Goal: Transaction & Acquisition: Purchase product/service

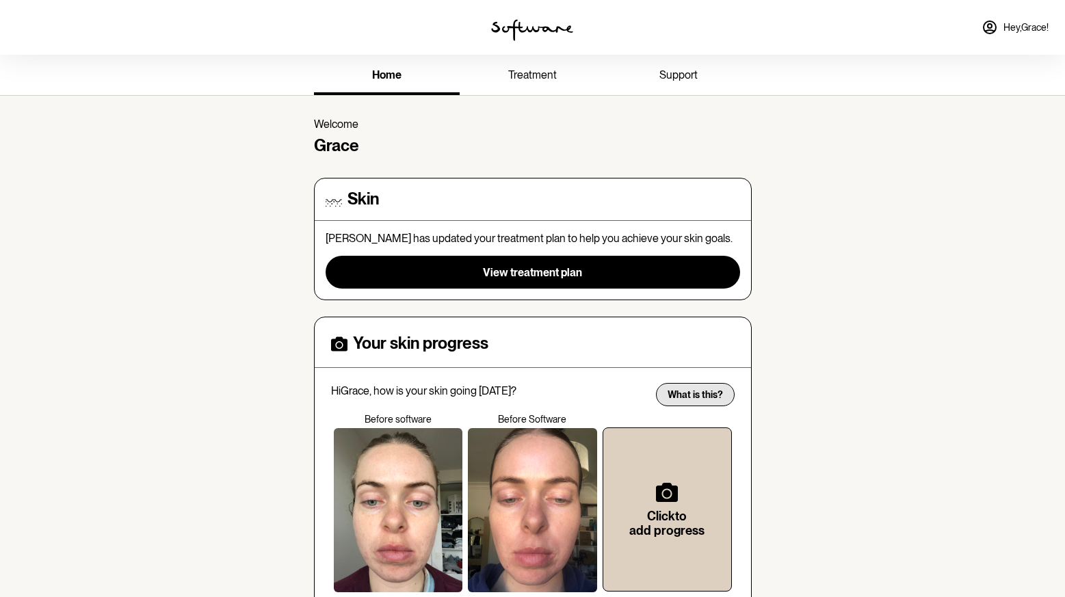
click at [697, 387] on button "What is this?" at bounding box center [695, 394] width 79 height 23
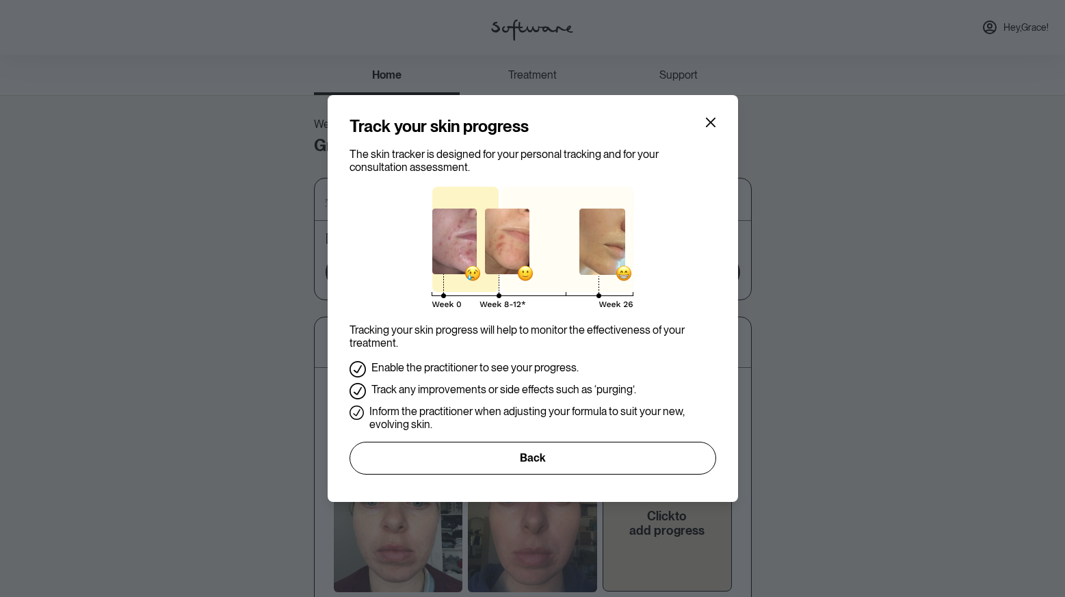
drag, startPoint x: 545, startPoint y: 450, endPoint x: 703, endPoint y: 430, distance: 158.6
click at [547, 451] on button "Back" at bounding box center [533, 458] width 367 height 33
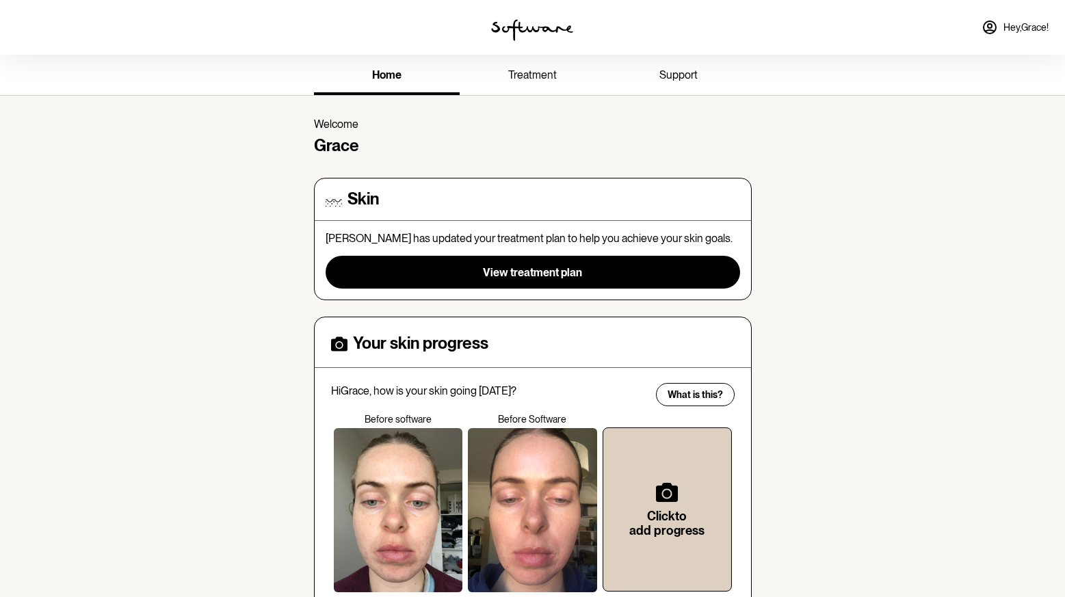
click at [521, 64] on link "treatment" at bounding box center [533, 76] width 146 height 38
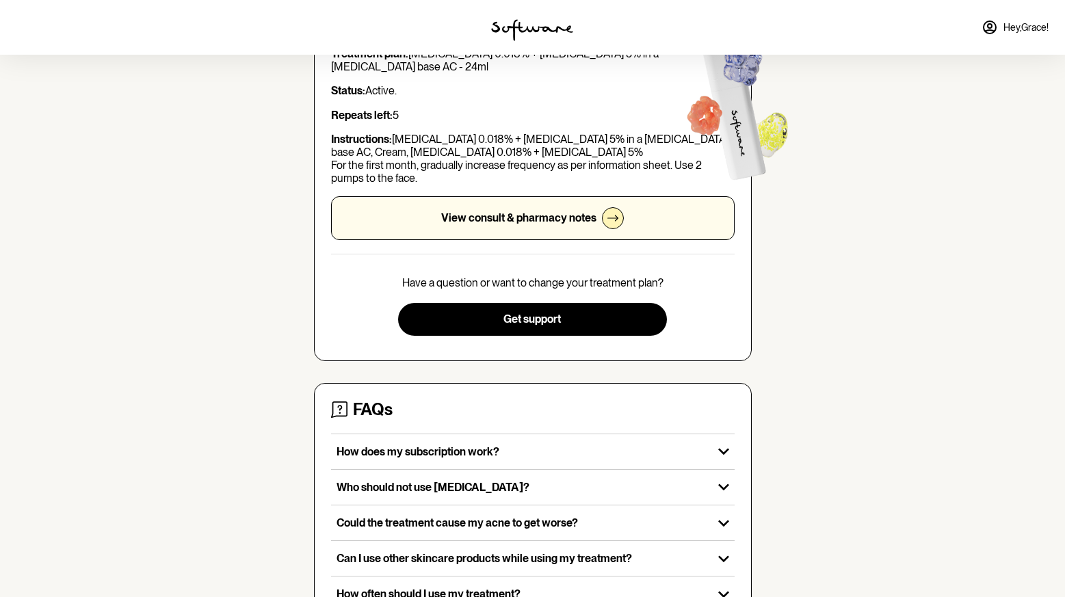
scroll to position [142, 0]
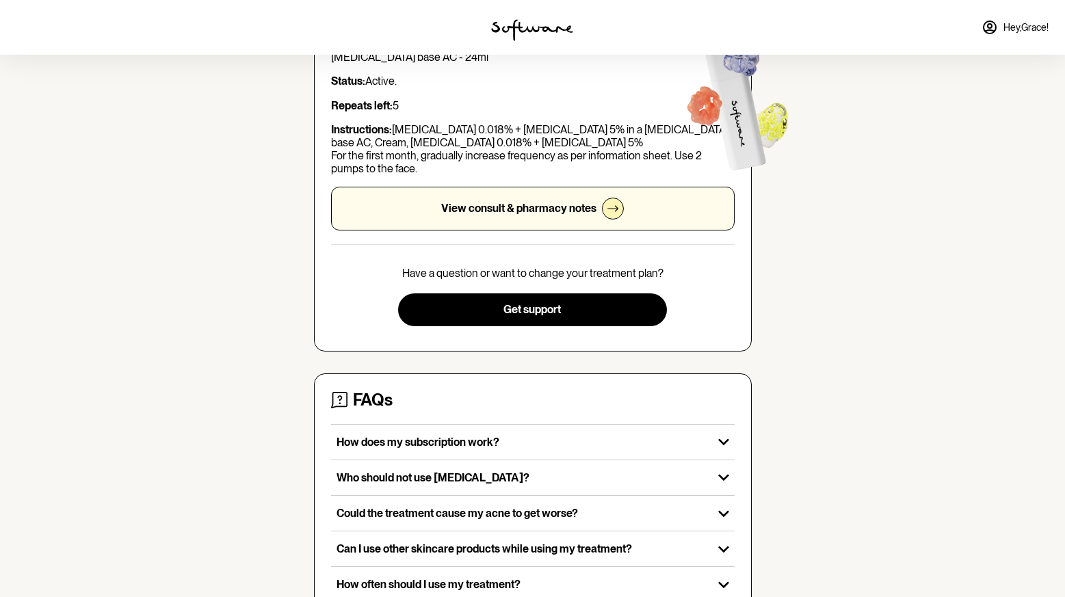
click at [607, 215] on div at bounding box center [613, 209] width 22 height 22
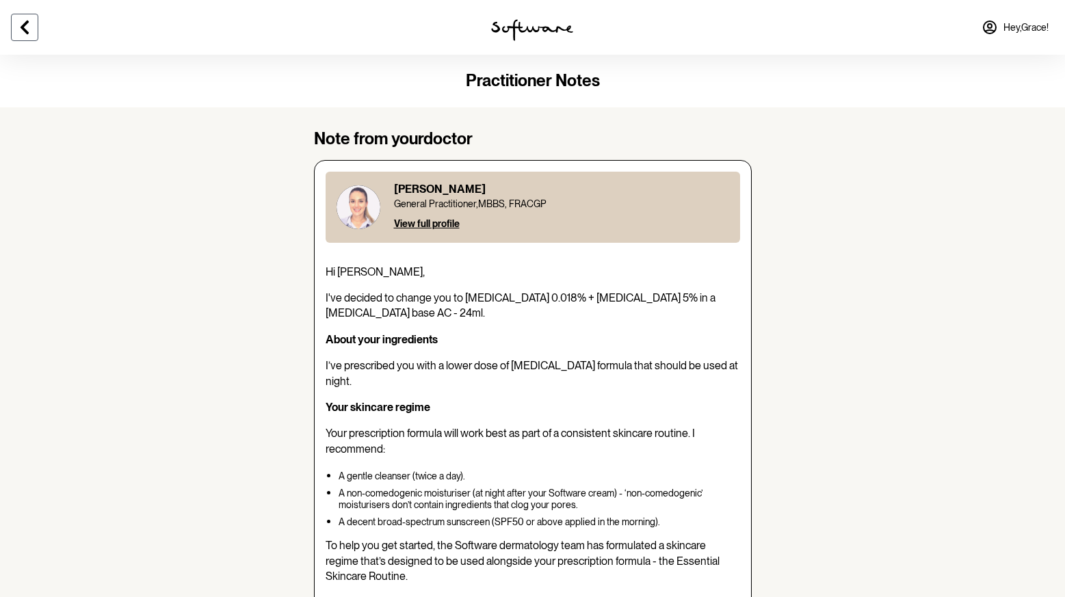
click at [31, 26] on icon at bounding box center [24, 27] width 16 height 16
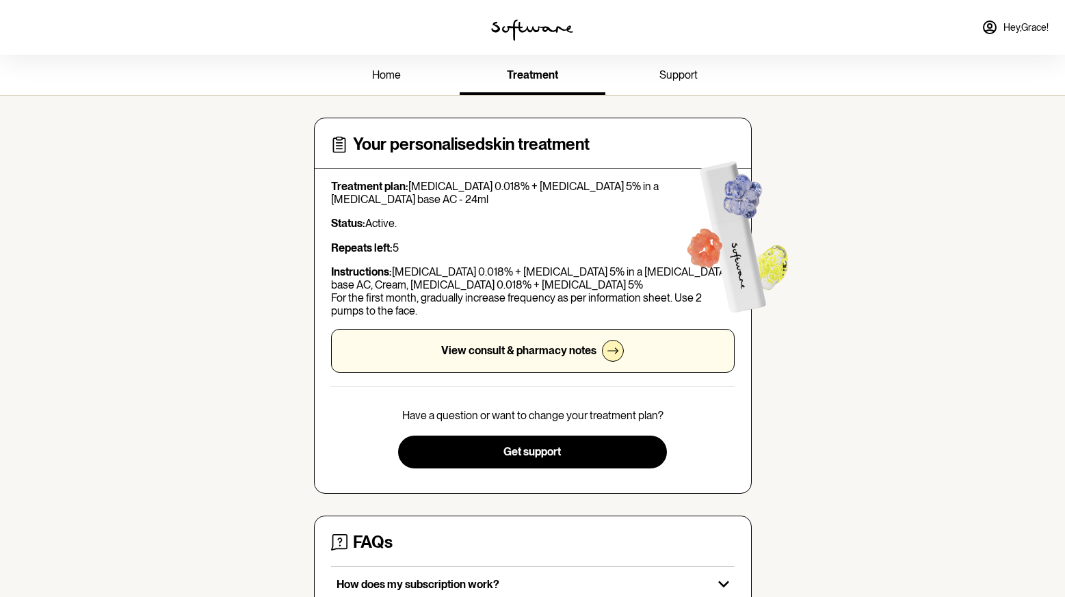
click at [395, 67] on link "home" at bounding box center [387, 76] width 146 height 38
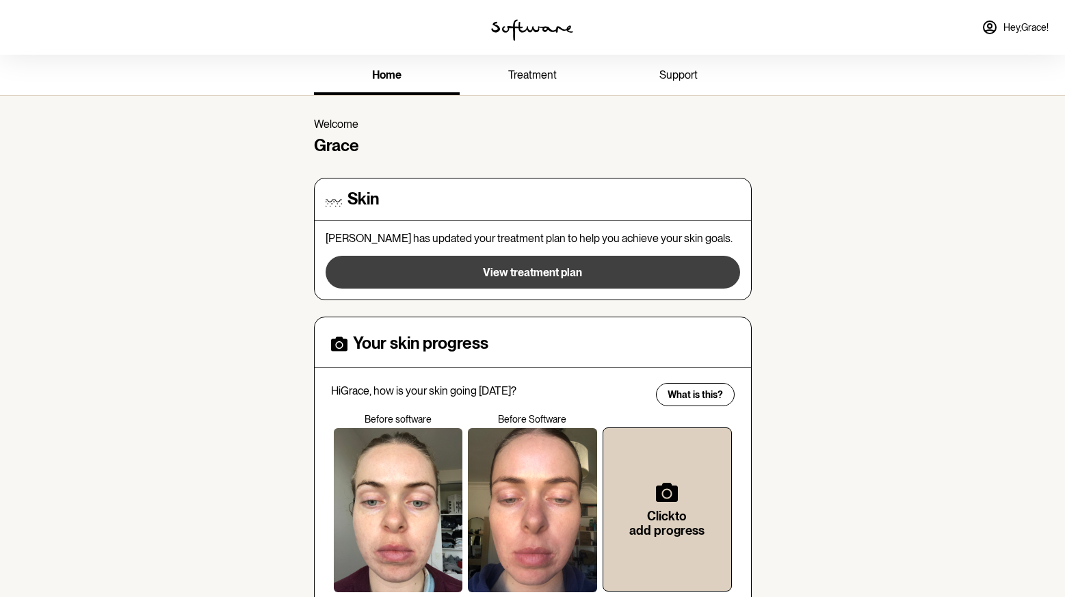
click at [534, 274] on span "View treatment plan" at bounding box center [532, 272] width 99 height 13
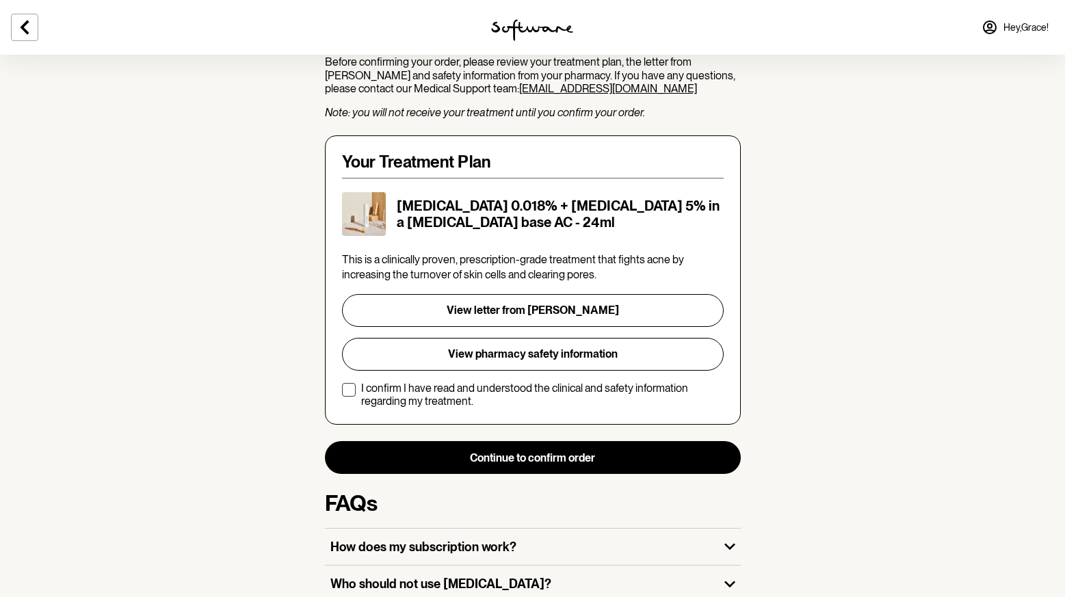
scroll to position [238, 0]
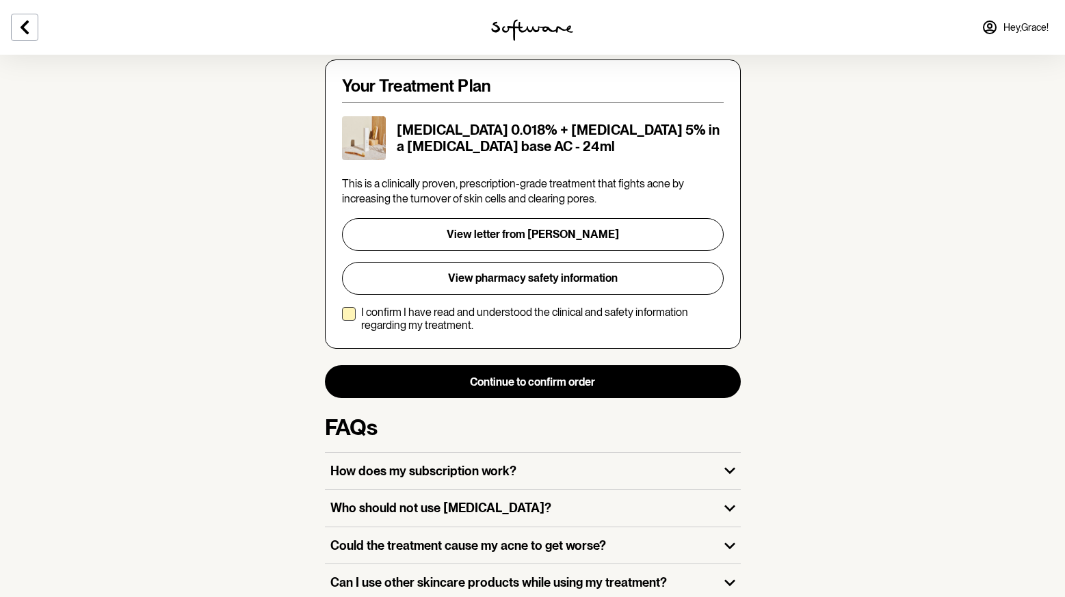
click at [369, 306] on p "I confirm I have read and understood the clinical and safety information regard…" at bounding box center [542, 319] width 363 height 26
click at [342, 319] on input "I confirm I have read and understood the clinical and safety information regard…" at bounding box center [341, 319] width 1 height 1
checkbox input "true"
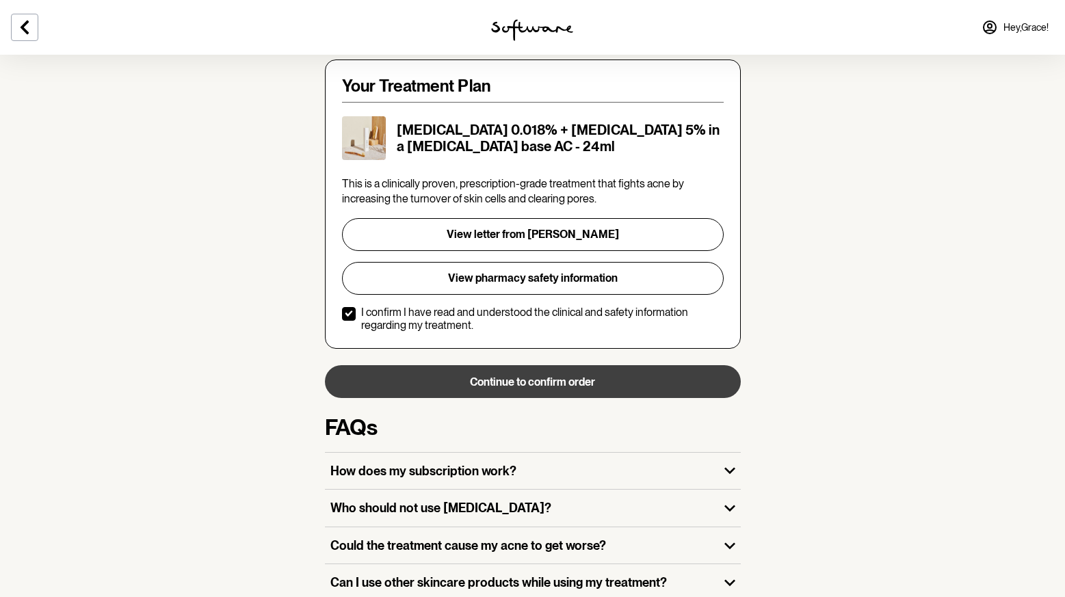
click at [616, 380] on button "Continue to confirm order" at bounding box center [533, 381] width 416 height 33
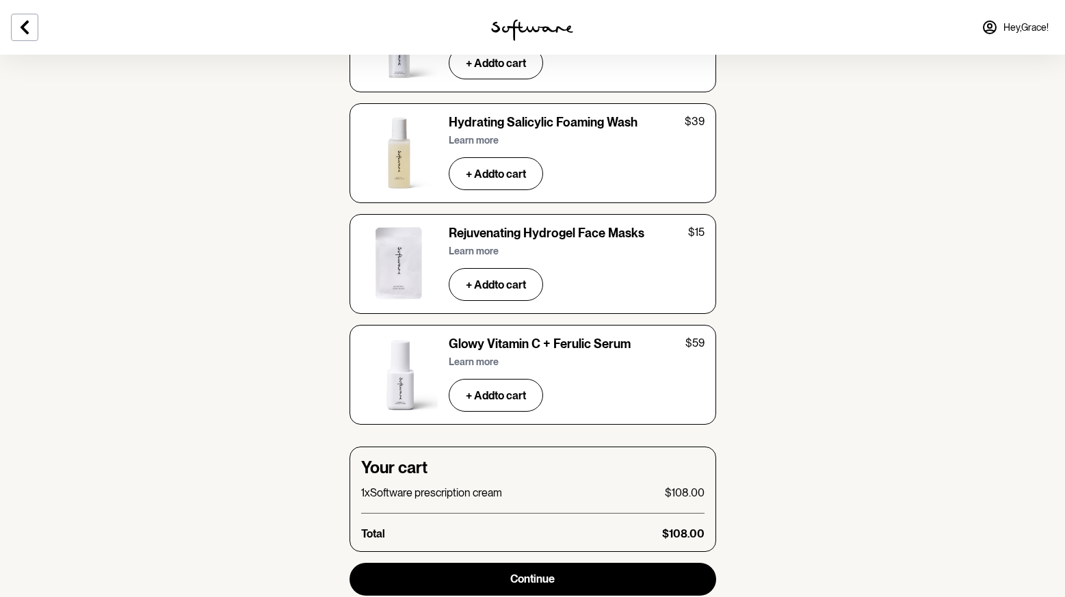
scroll to position [4483, 0]
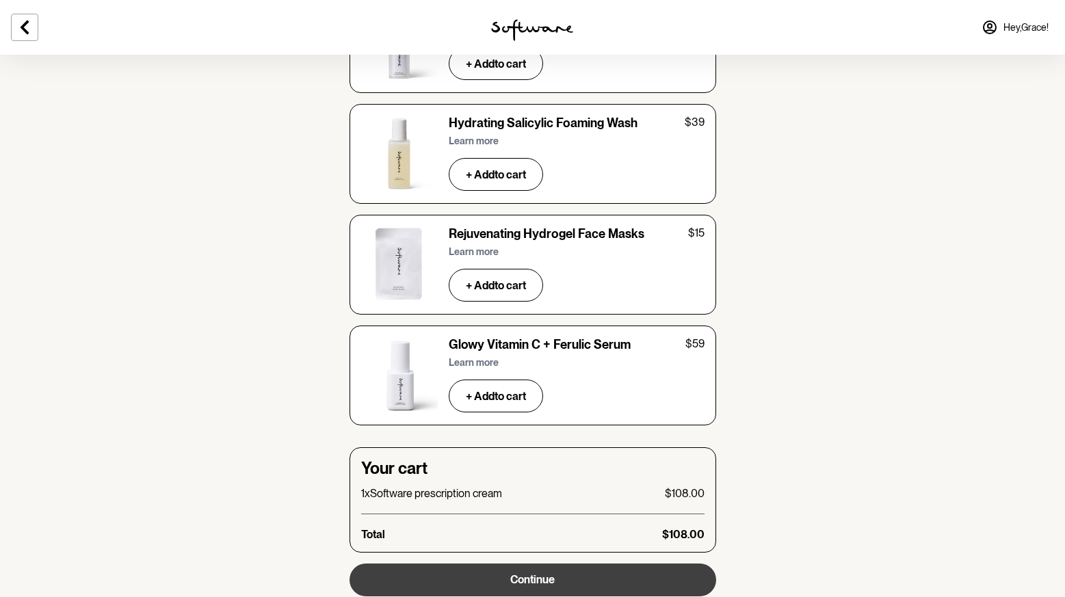
click at [548, 564] on button "Continue" at bounding box center [533, 580] width 367 height 33
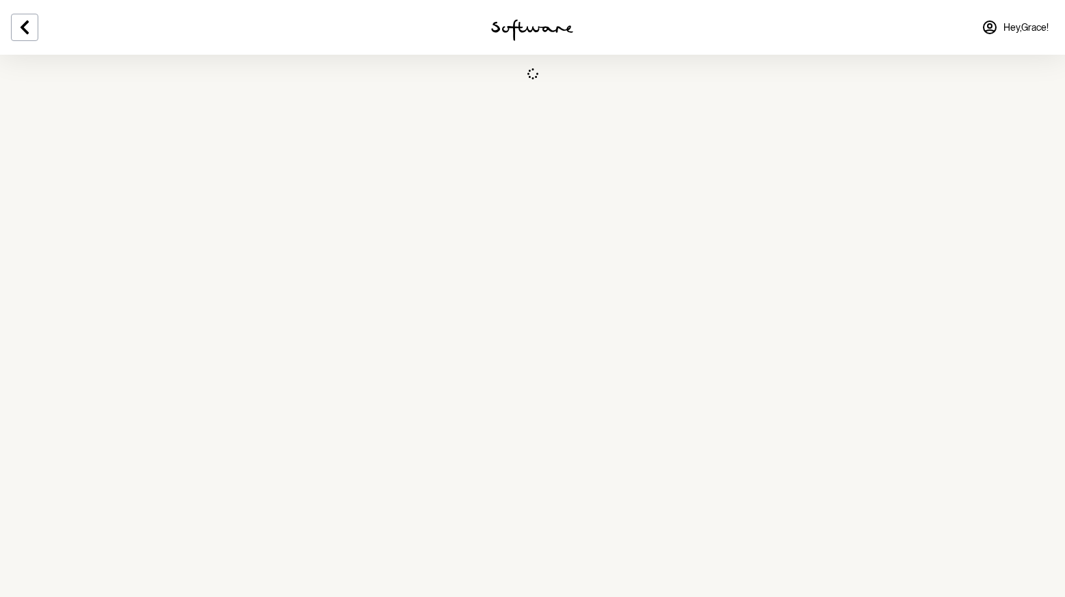
select select "VIC"
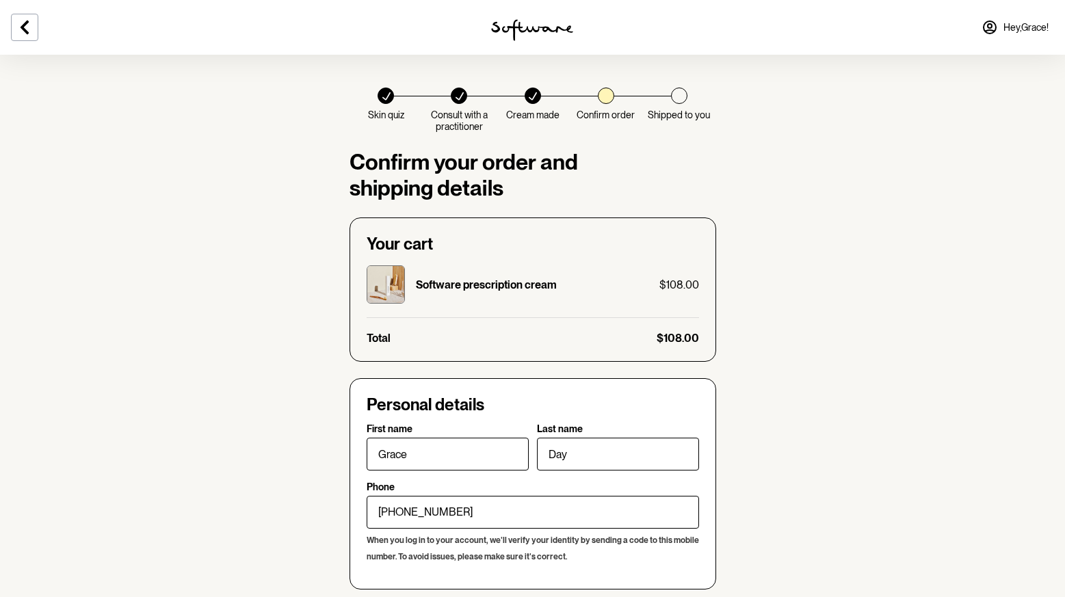
checkbox input "true"
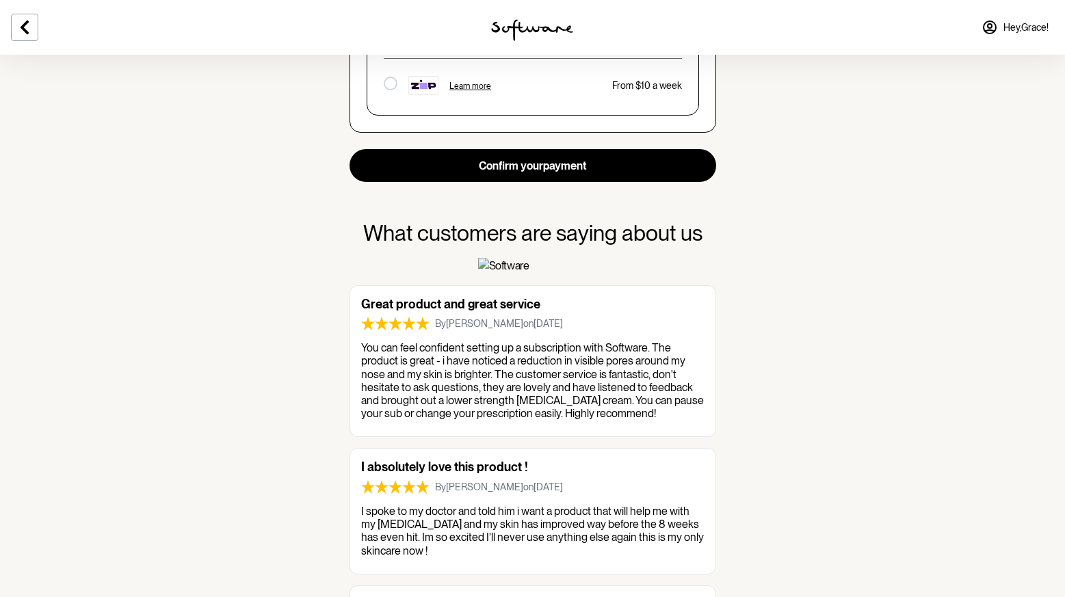
scroll to position [1017, 0]
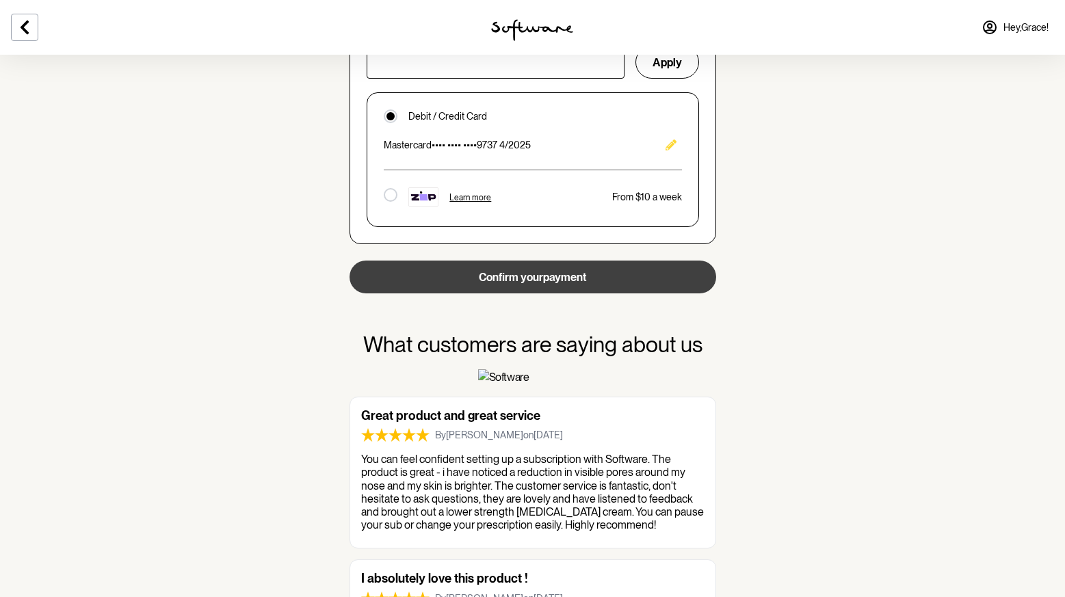
click at [551, 274] on button "Confirm your payment" at bounding box center [533, 277] width 367 height 33
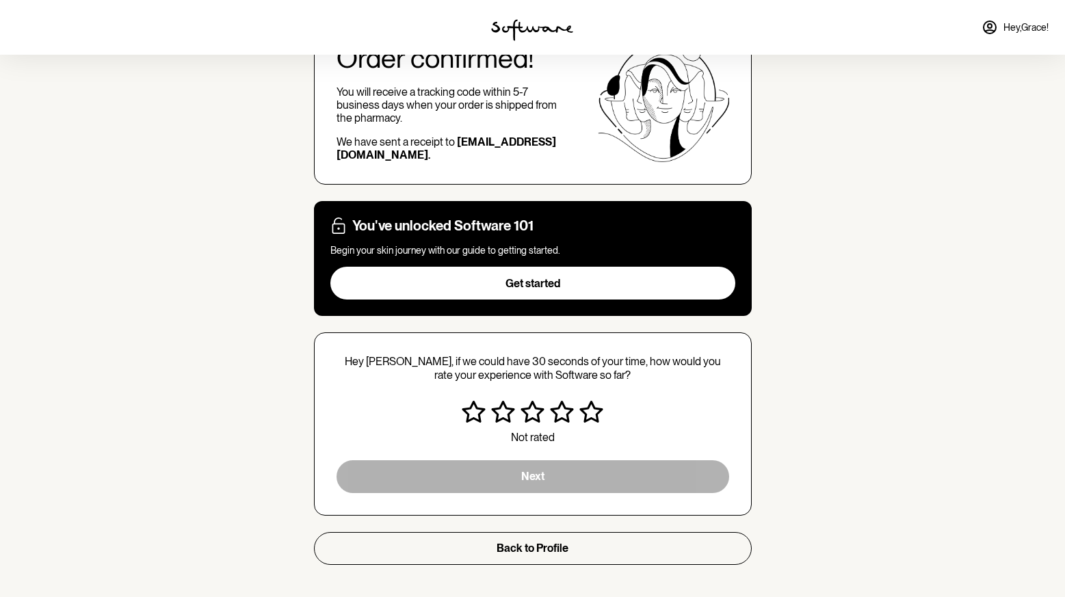
scroll to position [129, 0]
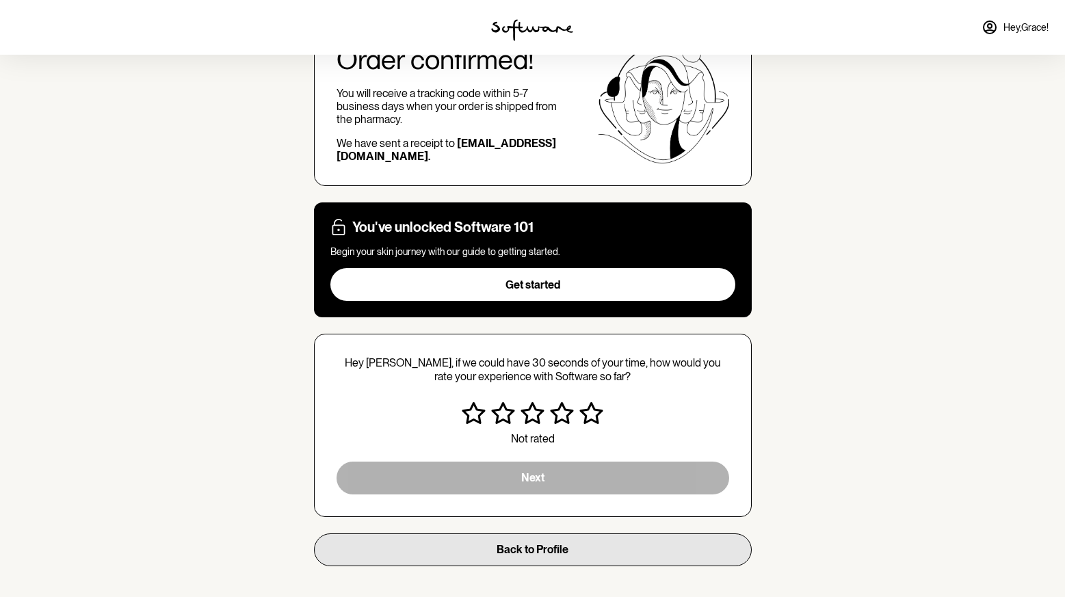
click at [582, 550] on button "Back to Profile" at bounding box center [533, 550] width 438 height 33
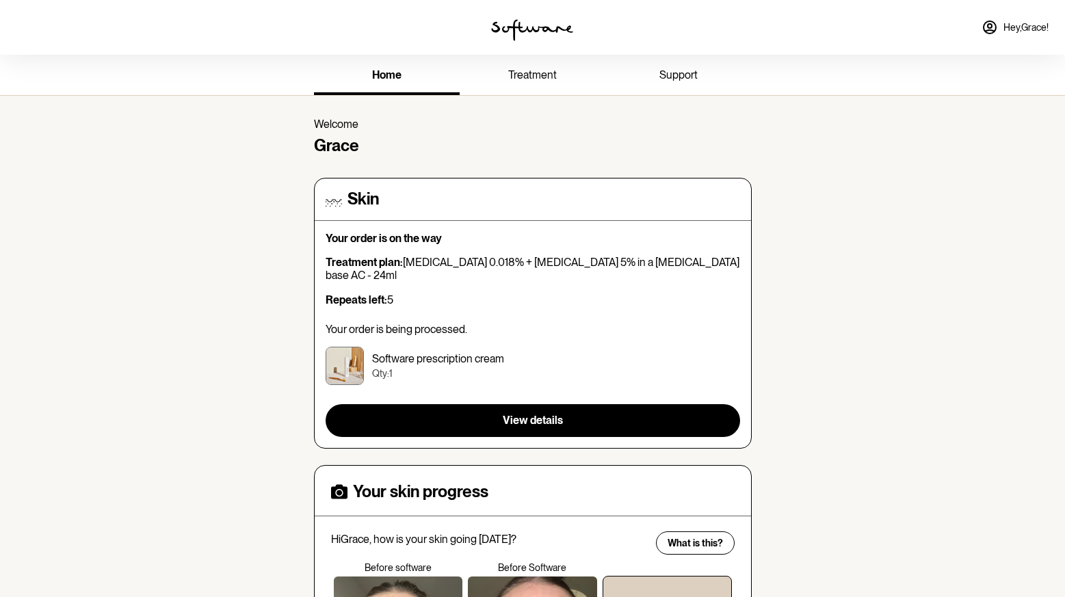
click at [662, 84] on link "support" at bounding box center [678, 76] width 146 height 38
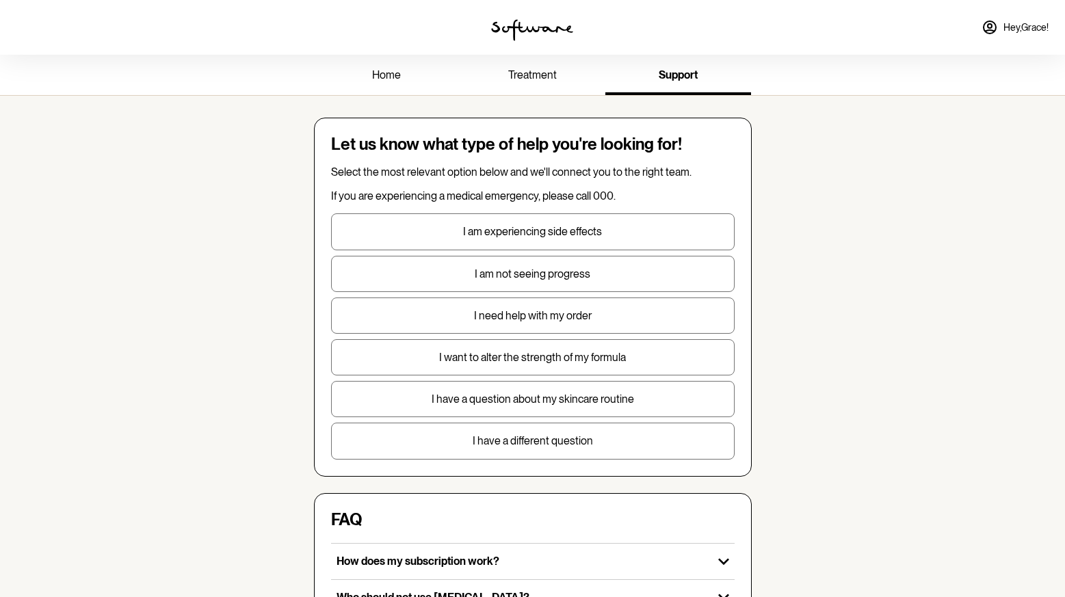
click at [489, 324] on button "I need help with my order" at bounding box center [533, 316] width 404 height 36
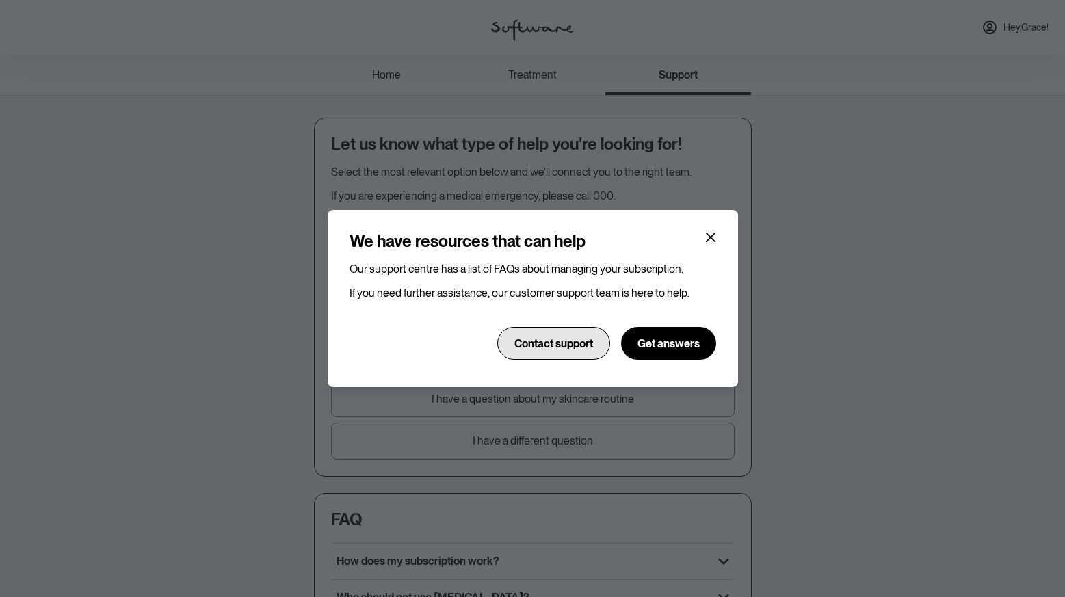
click at [533, 342] on span "Contact support" at bounding box center [553, 343] width 79 height 13
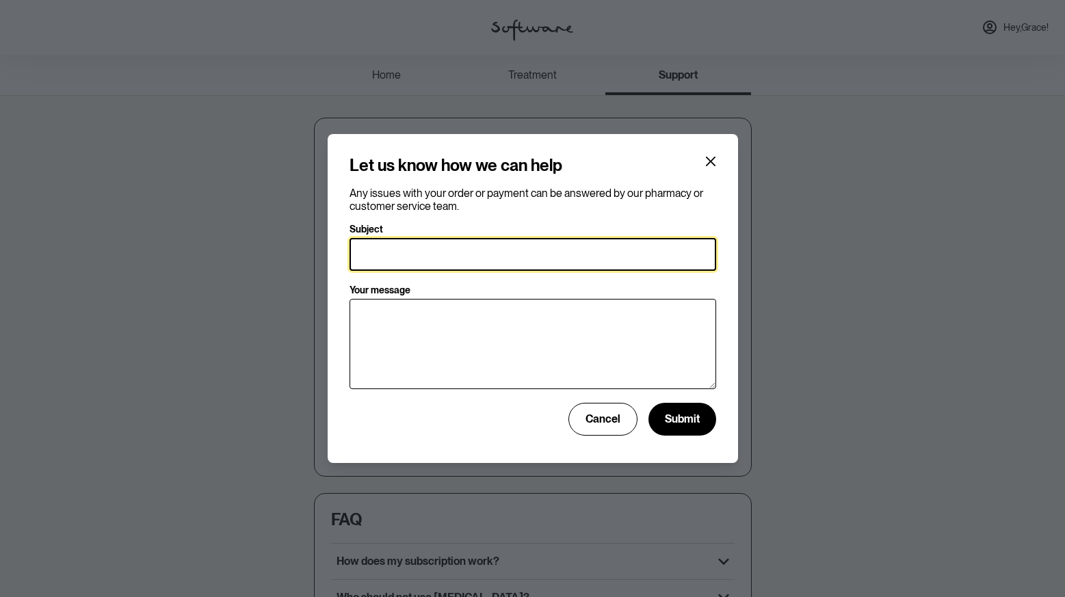
click at [616, 260] on input "Subject" at bounding box center [533, 254] width 367 height 33
type input "Refund for previous order"
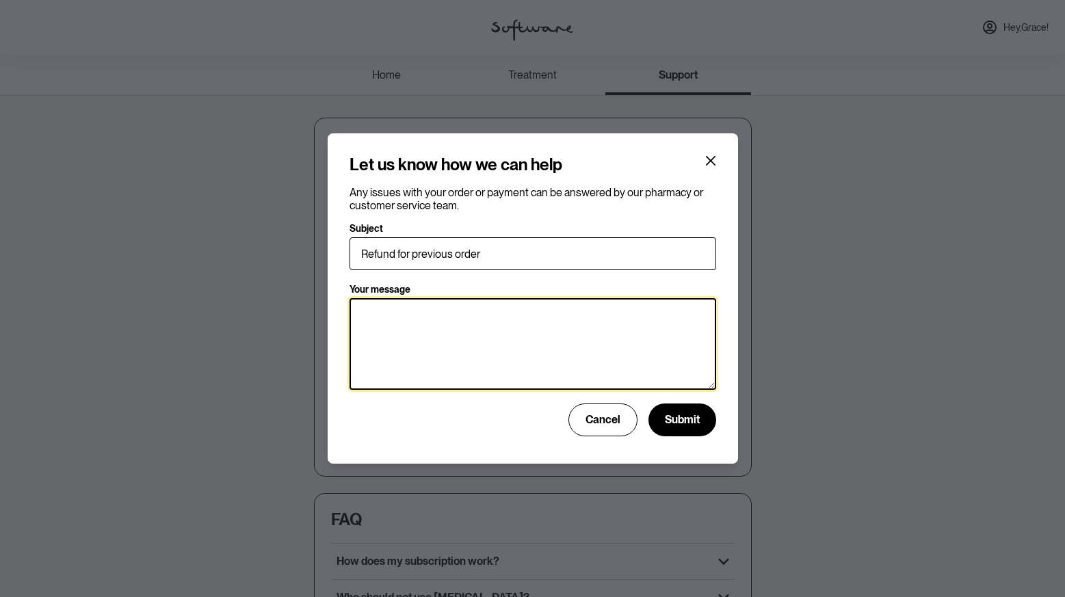
click at [562, 332] on textarea "Your message" at bounding box center [533, 344] width 367 height 92
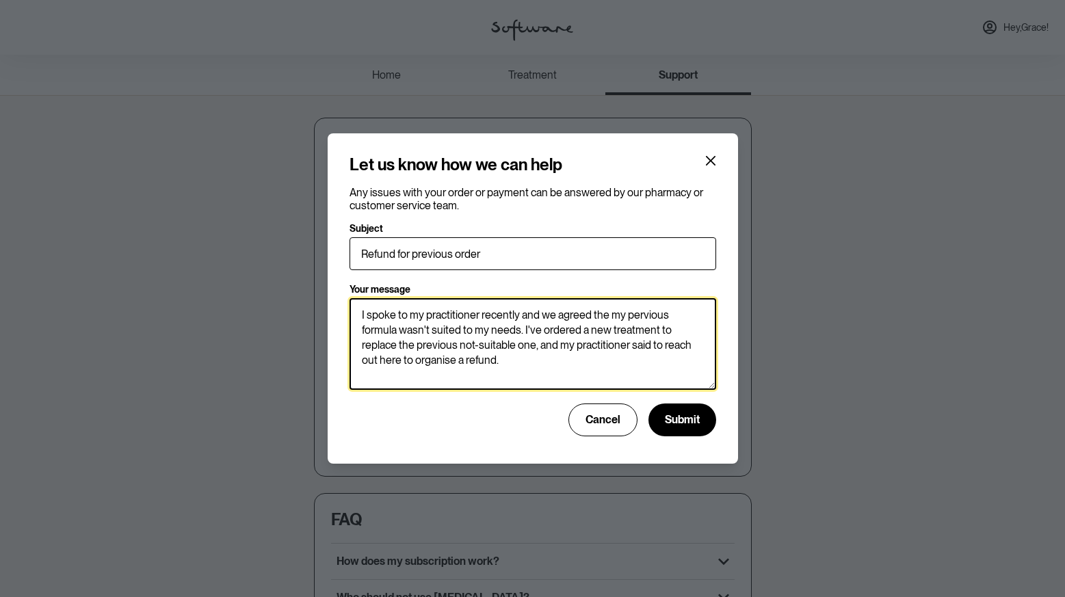
drag, startPoint x: 542, startPoint y: 330, endPoint x: 556, endPoint y: 329, distance: 14.4
click at [542, 330] on textarea "I spoke to my practitioner recently and we agreed the my pervious formula wasn'…" at bounding box center [533, 344] width 367 height 92
click at [523, 379] on textarea "I spoke to my practitioner recently and we agreed the my pervious formula wasn'…" at bounding box center [533, 344] width 367 height 92
drag, startPoint x: 536, startPoint y: 345, endPoint x: 683, endPoint y: 328, distance: 147.4
click at [683, 328] on textarea "I spoke to my practitioner recently and we agreed the my pervious formula wasn'…" at bounding box center [533, 344] width 367 height 92
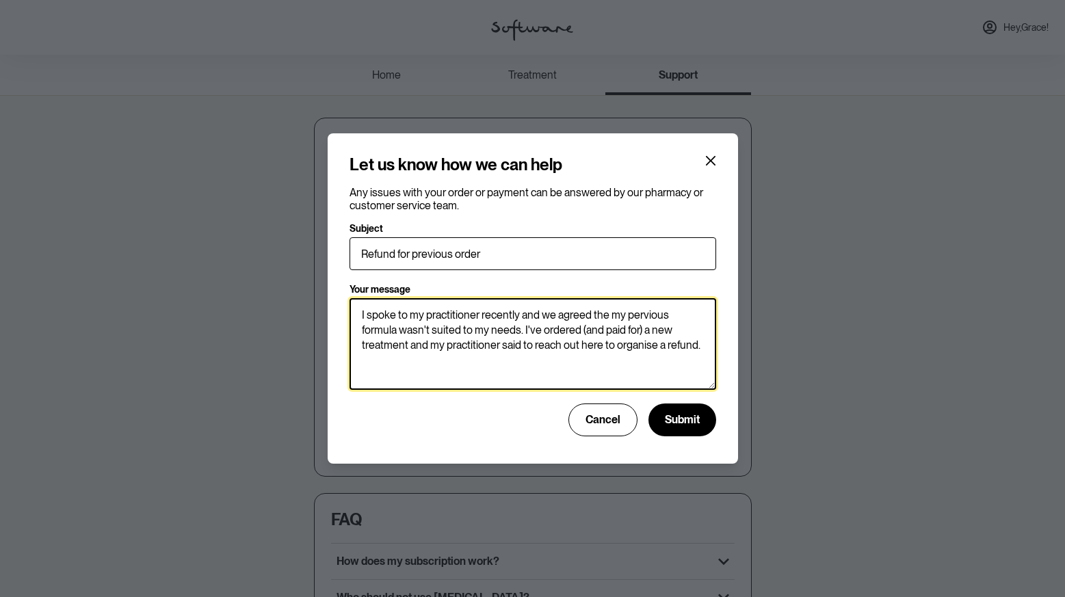
click at [646, 343] on textarea "I spoke to my practitioner recently and we agreed the my pervious formula wasn'…" at bounding box center [533, 344] width 367 height 92
type textarea "I spoke to my practitioner recently and we agreed the my pervious formula wasn'…"
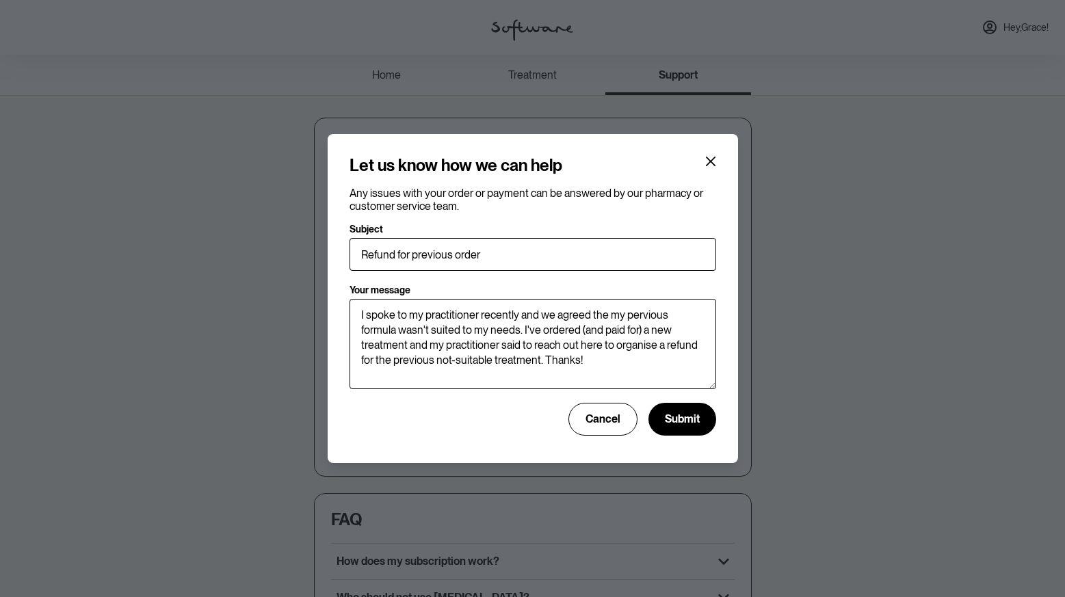
drag, startPoint x: 677, startPoint y: 429, endPoint x: 704, endPoint y: 389, distance: 47.8
click at [677, 429] on button "Submit" at bounding box center [683, 419] width 68 height 33
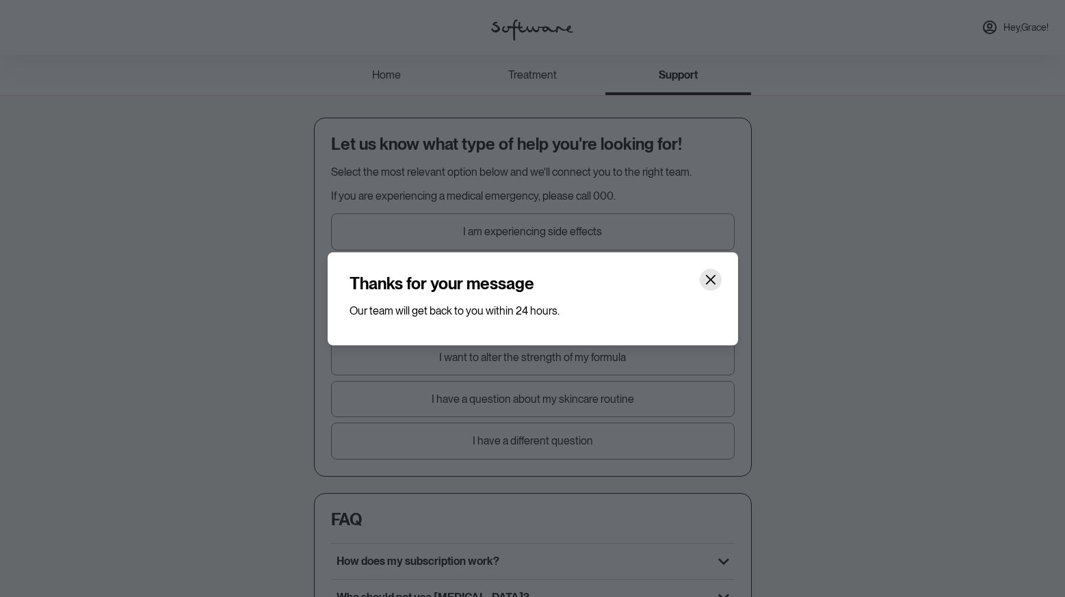
click at [708, 275] on icon "Close" at bounding box center [710, 279] width 11 height 11
